Goal: Find specific fact: Find specific fact

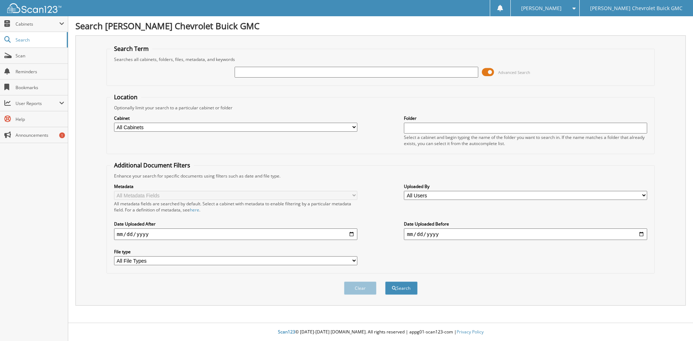
click at [254, 76] on input "text" at bounding box center [356, 72] width 243 height 11
type input "25C393"
click at [412, 291] on button "Search" at bounding box center [401, 288] width 33 height 13
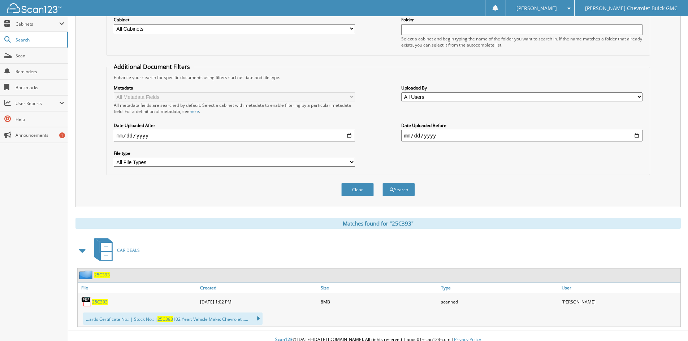
scroll to position [107, 0]
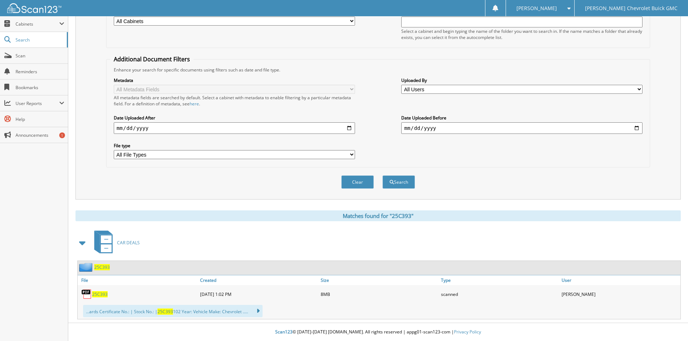
click at [102, 295] on span "25C393" at bounding box center [100, 294] width 16 height 6
